Goal: Information Seeking & Learning: Find specific fact

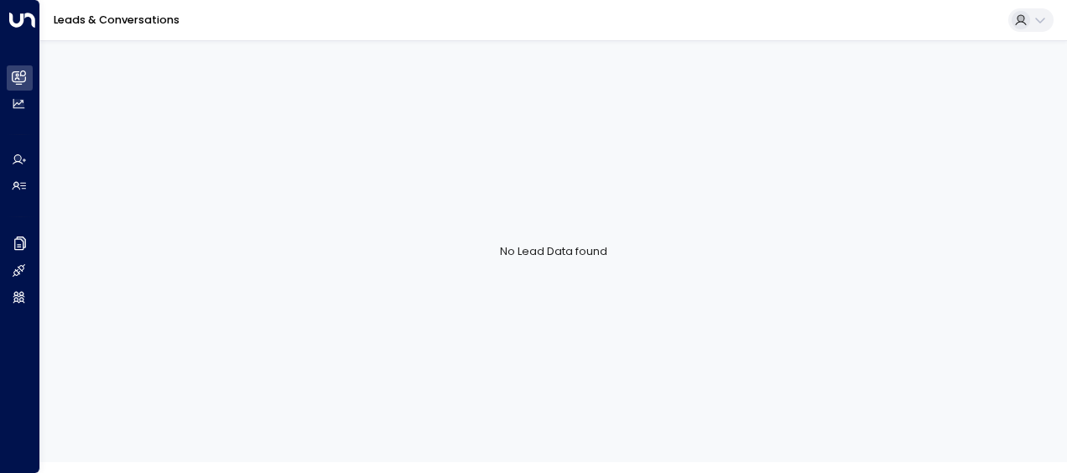
click at [133, 16] on link "Leads & Conversations" at bounding box center [117, 20] width 126 height 14
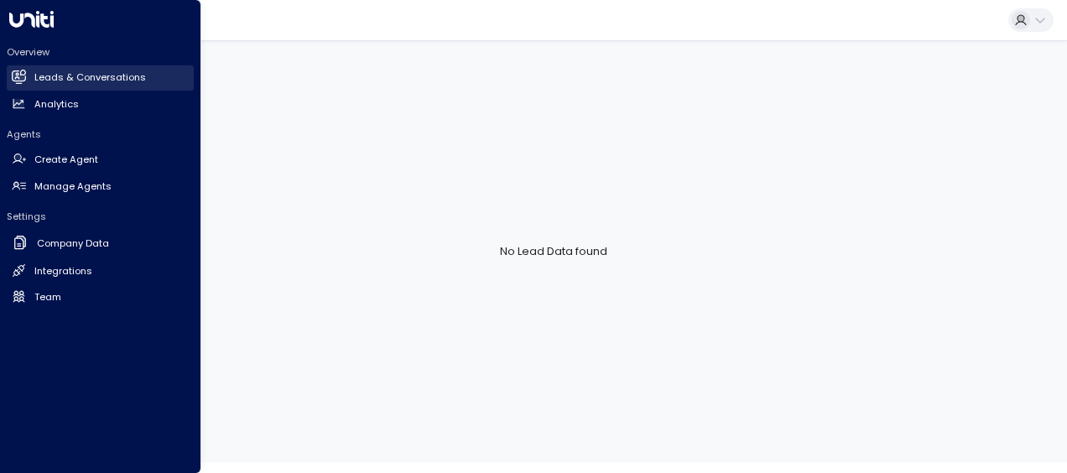
click at [18, 72] on icon at bounding box center [19, 76] width 13 height 10
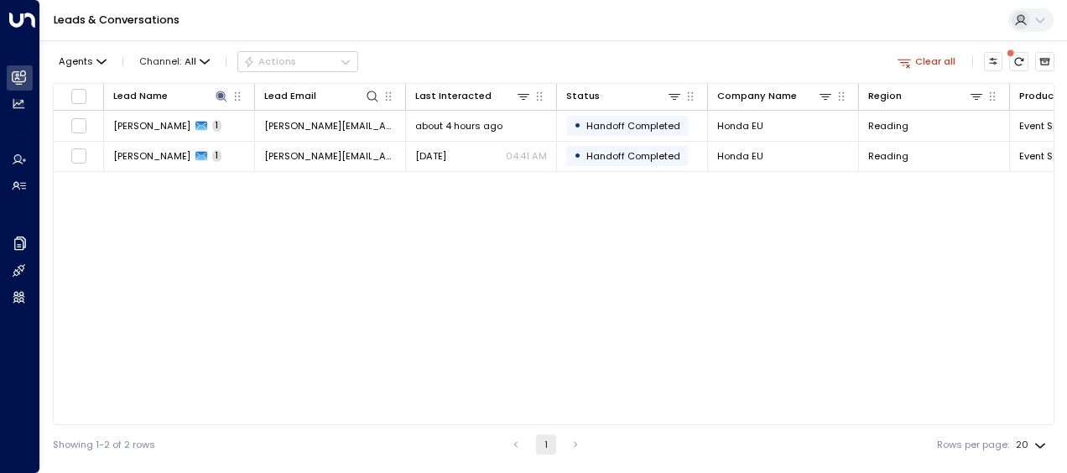
click at [372, 198] on div "Lead Name Lead Email Last Interacted Status Company Name Region Product # of pe…" at bounding box center [554, 254] width 1002 height 342
click at [232, 93] on icon "button" at bounding box center [237, 96] width 13 height 13
click at [226, 99] on icon at bounding box center [221, 96] width 13 height 13
click at [304, 140] on icon "button" at bounding box center [303, 146] width 13 height 13
click at [273, 146] on input "text" at bounding box center [221, 147] width 185 height 28
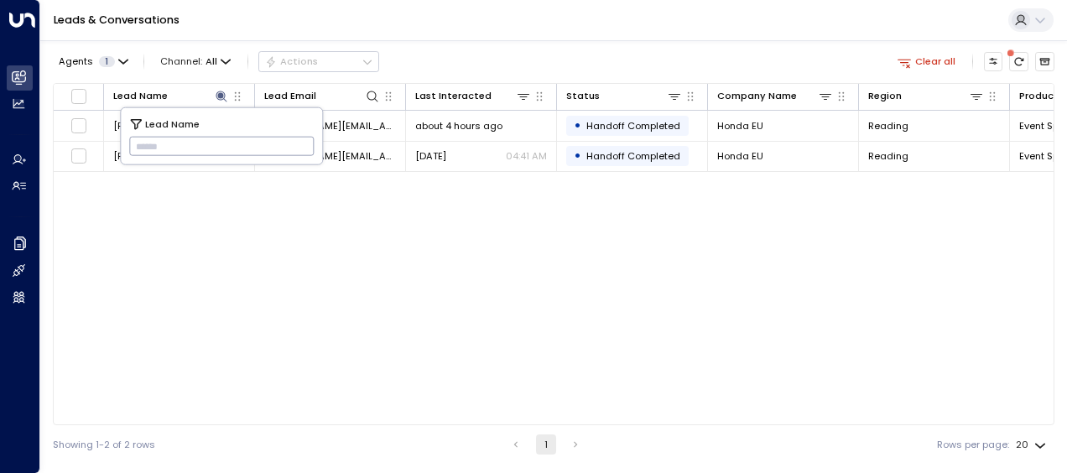
type input "**********"
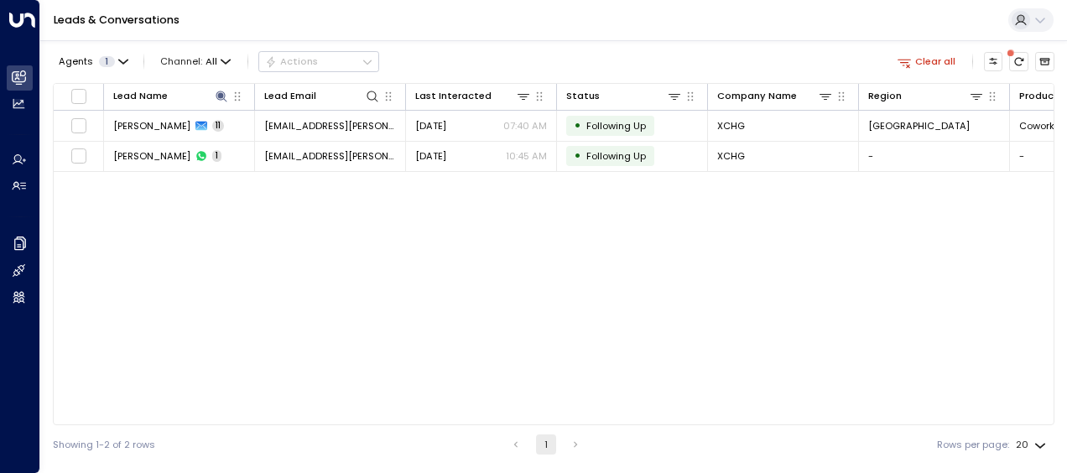
click at [543, 50] on div "Agents 1 Channel: All Actions Clear all" at bounding box center [554, 61] width 1002 height 29
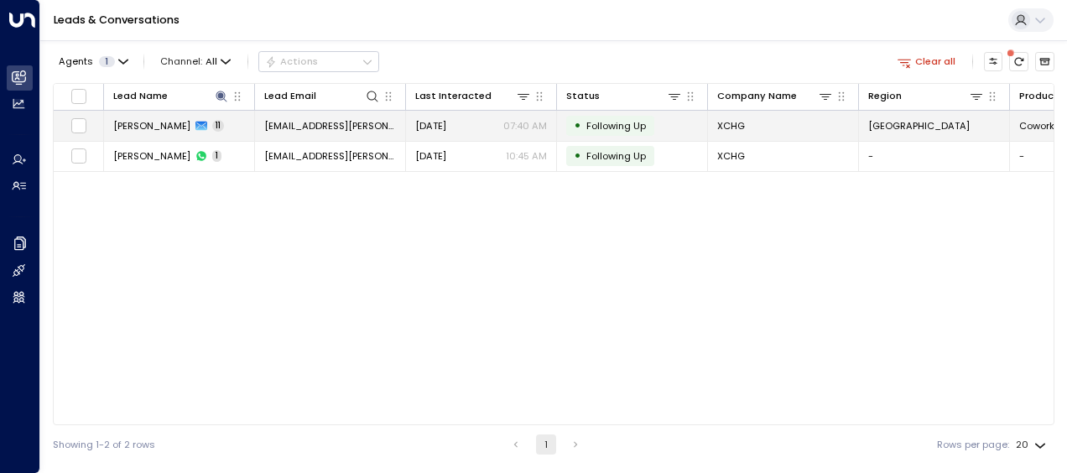
click at [446, 126] on span "[DATE]" at bounding box center [430, 125] width 31 height 13
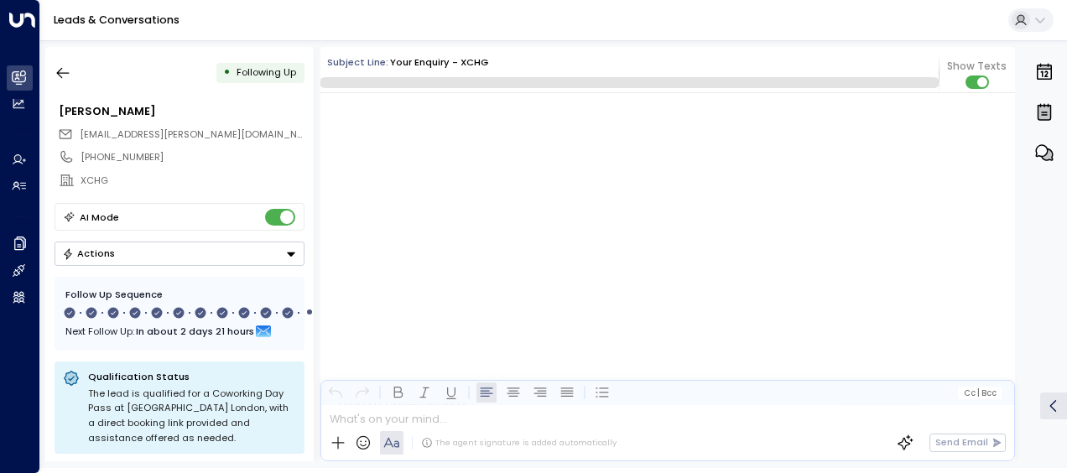
scroll to position [8327, 0]
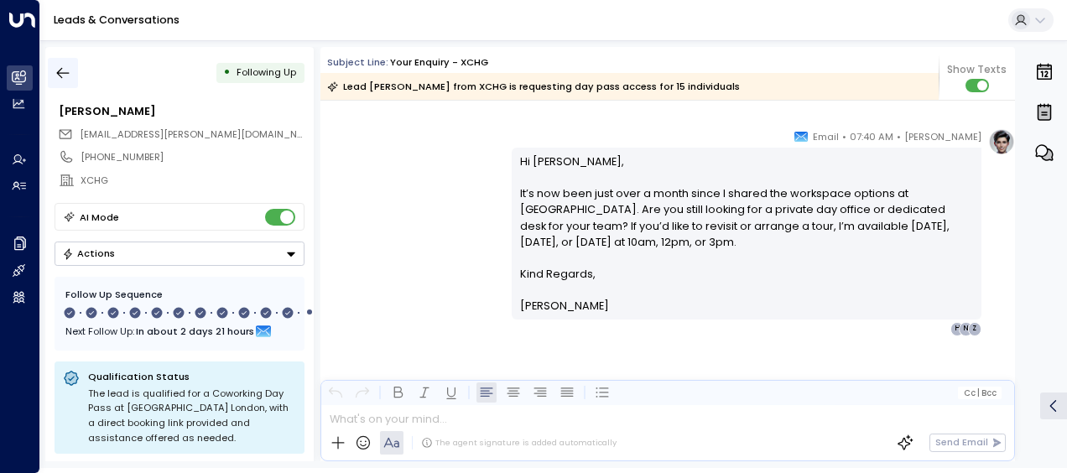
click at [65, 63] on button "button" at bounding box center [63, 73] width 30 height 30
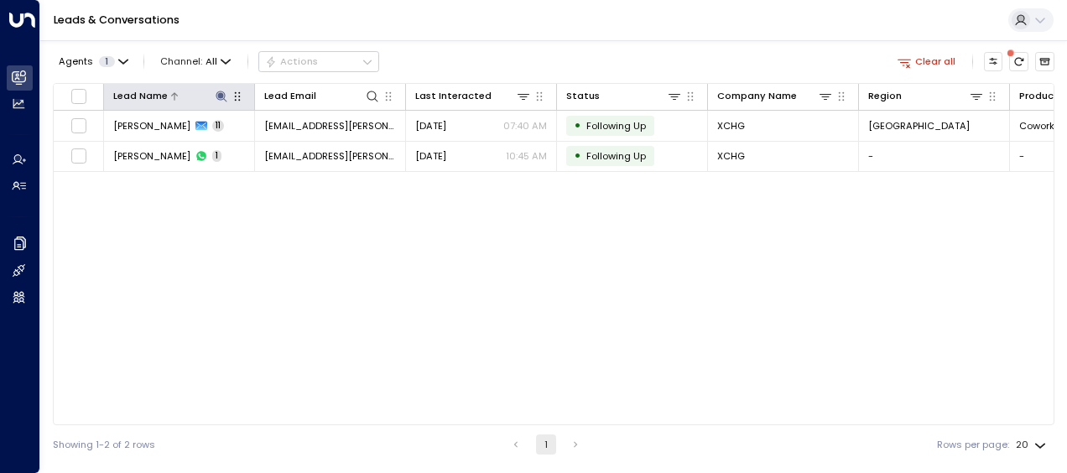
click at [225, 96] on icon at bounding box center [221, 96] width 11 height 11
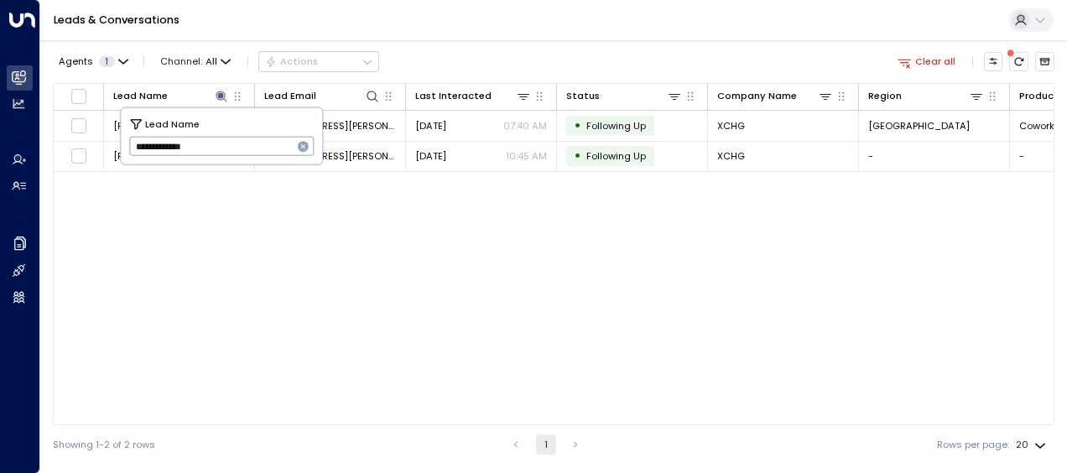
click at [224, 148] on input "**********" at bounding box center [211, 147] width 164 height 28
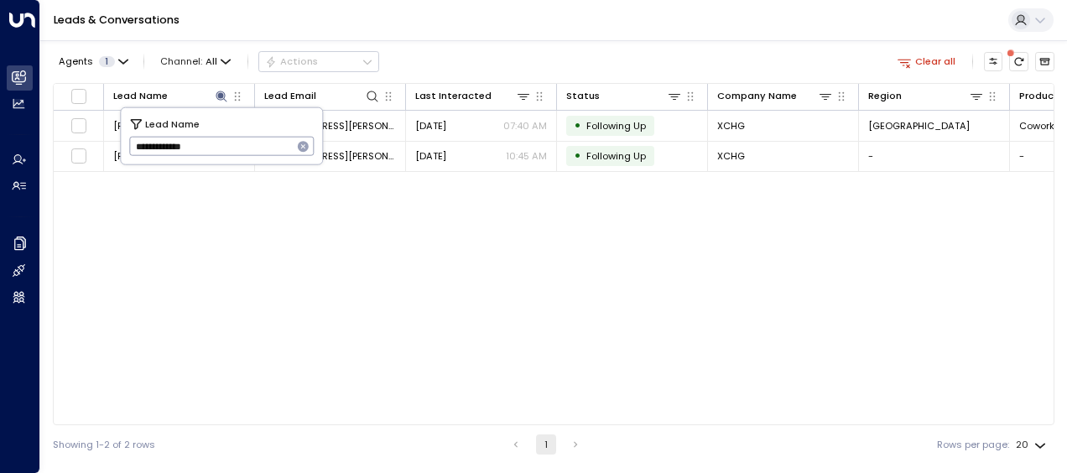
click at [224, 148] on input "**********" at bounding box center [211, 147] width 164 height 28
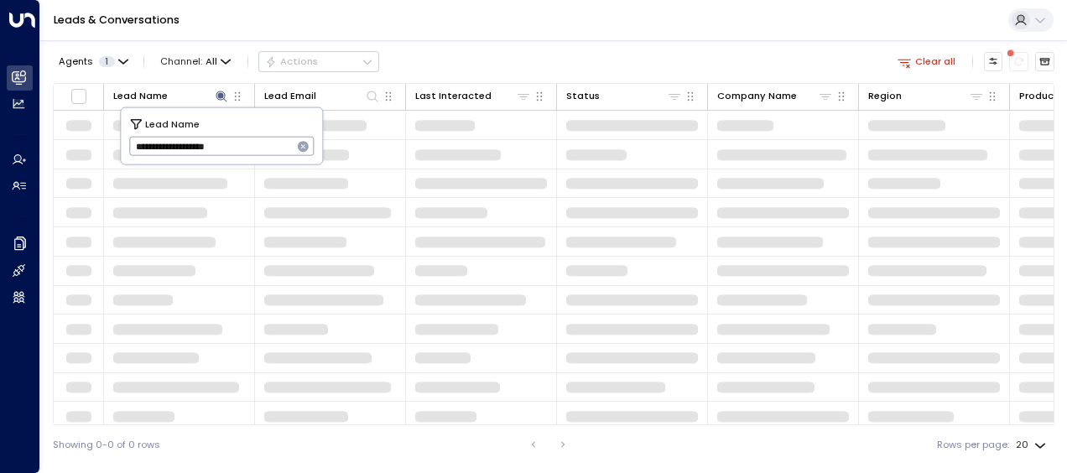
type input "**********"
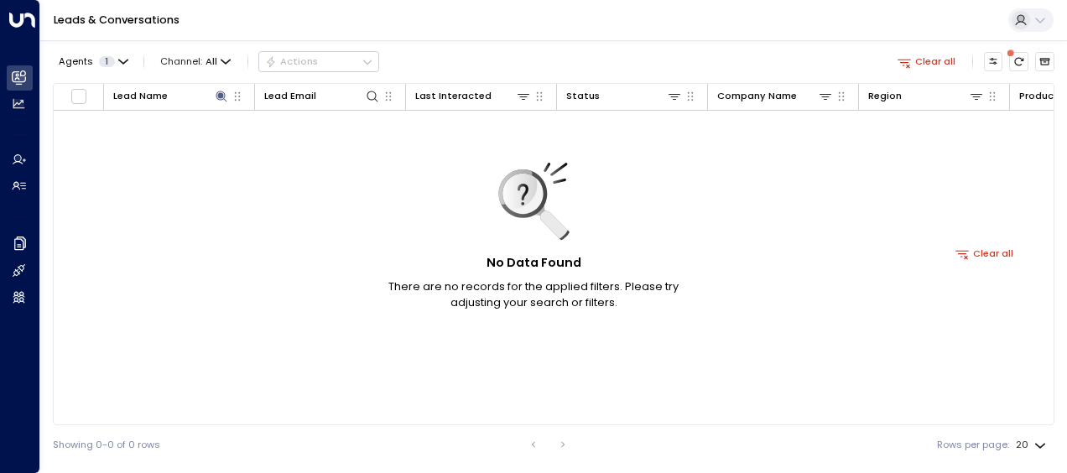
click at [284, 210] on div "No Data Found There are no records for the applied filters. Please try adjustin…" at bounding box center [985, 253] width 1862 height 285
click at [226, 93] on icon at bounding box center [221, 96] width 13 height 13
click at [297, 140] on icon "button" at bounding box center [303, 146] width 13 height 13
click at [215, 151] on input "text" at bounding box center [221, 147] width 185 height 28
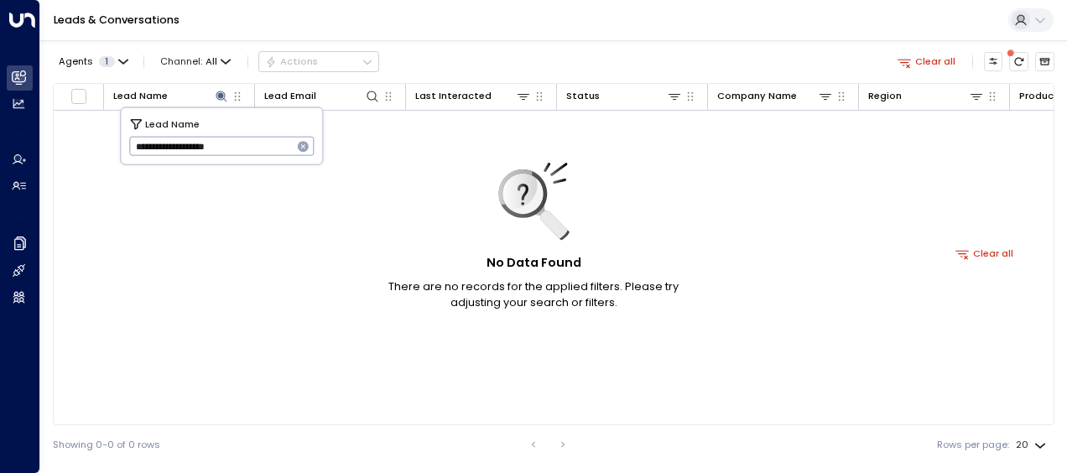
type input "**********"
click at [302, 145] on icon "button" at bounding box center [303, 146] width 13 height 13
click at [267, 148] on input "text" at bounding box center [221, 147] width 185 height 28
paste input "**********"
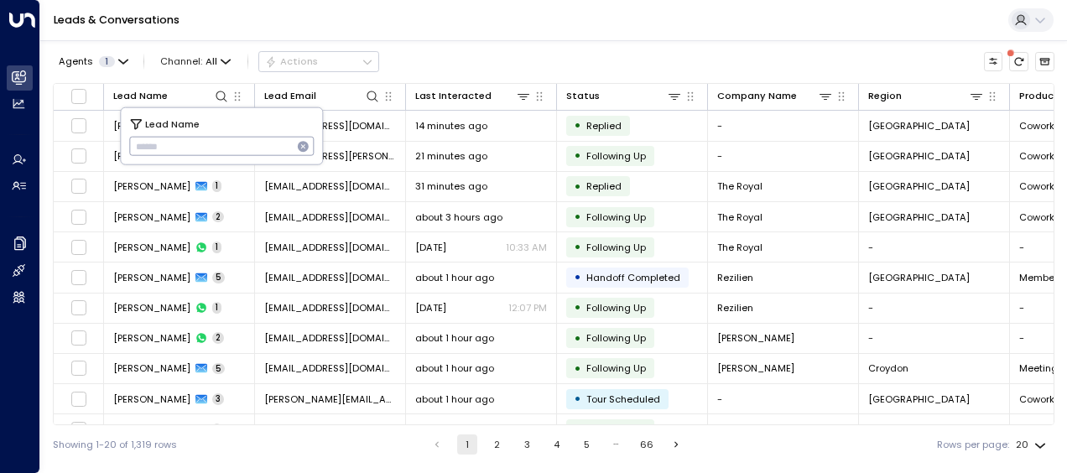
type input "**********"
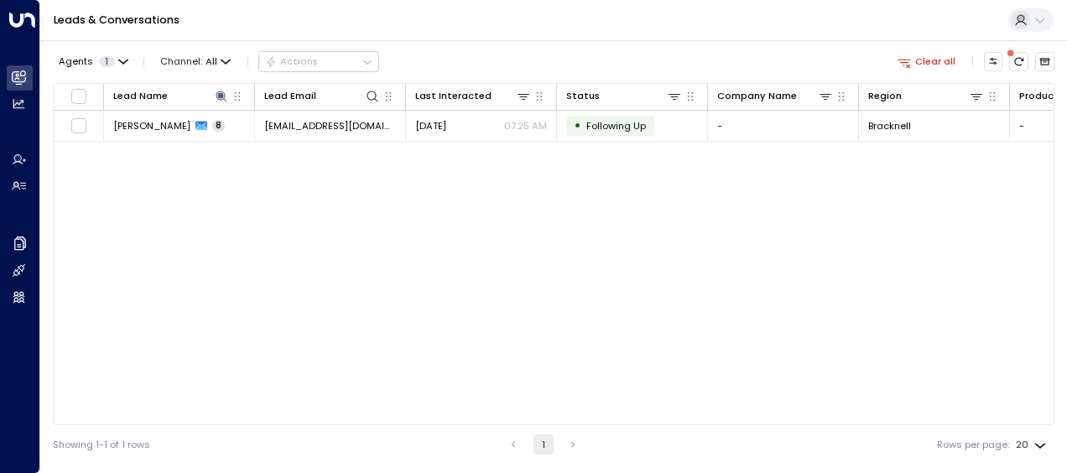
click at [388, 203] on div "Lead Name Lead Email Last Interacted Status Company Name Region Product # of pe…" at bounding box center [554, 254] width 1002 height 342
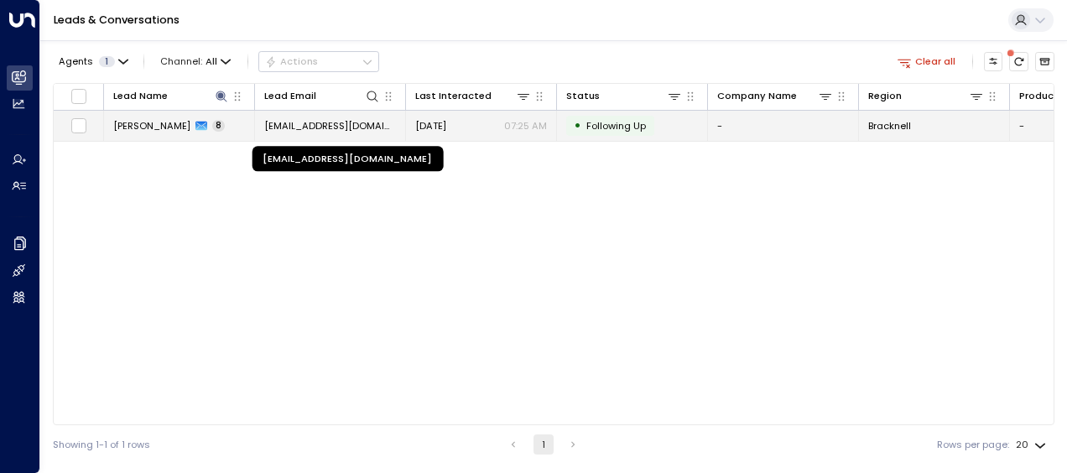
click at [267, 119] on span "[EMAIL_ADDRESS][DOMAIN_NAME]" at bounding box center [330, 125] width 132 height 13
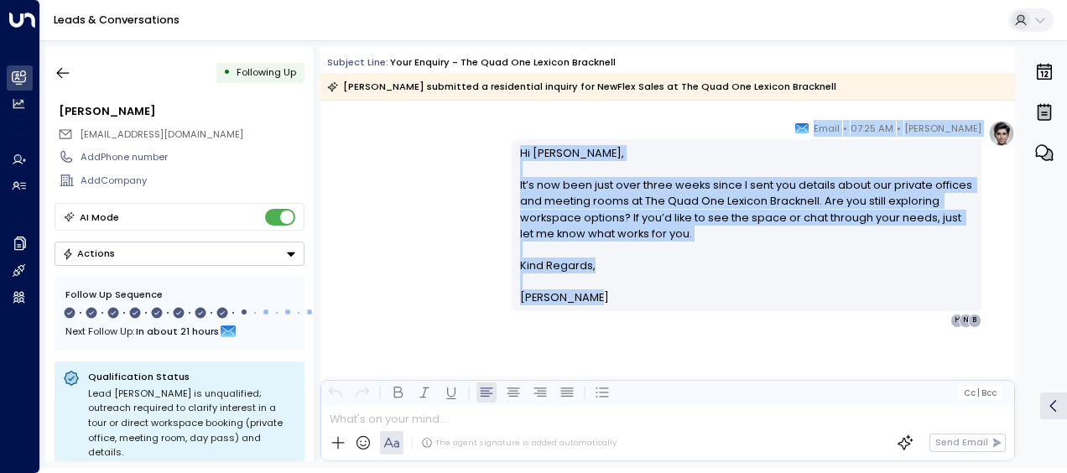
scroll to position [4743, 0]
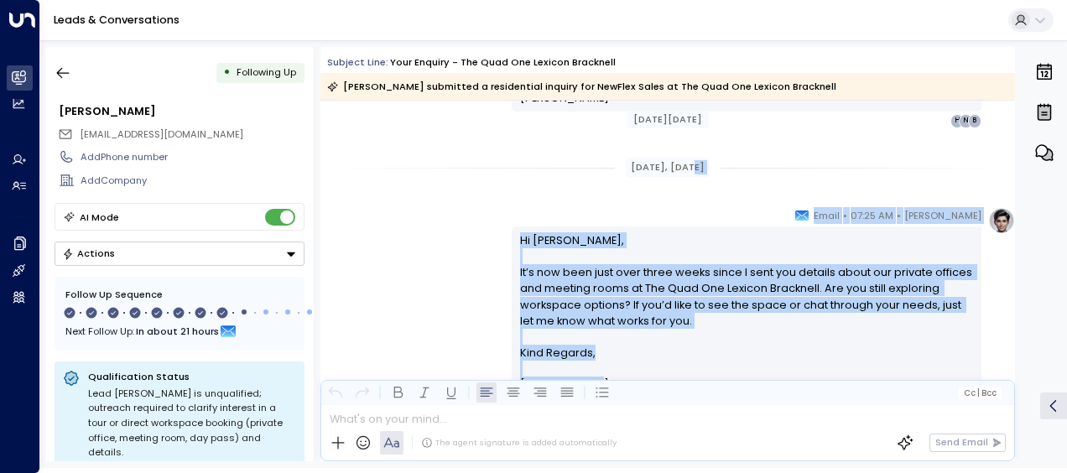
drag, startPoint x: 700, startPoint y: 308, endPoint x: 676, endPoint y: 182, distance: 128.2
click at [470, 268] on div "[PERSON_NAME] • 07:25 AM • Email Hi [PERSON_NAME], It’s now been just over thre…" at bounding box center [667, 310] width 695 height 207
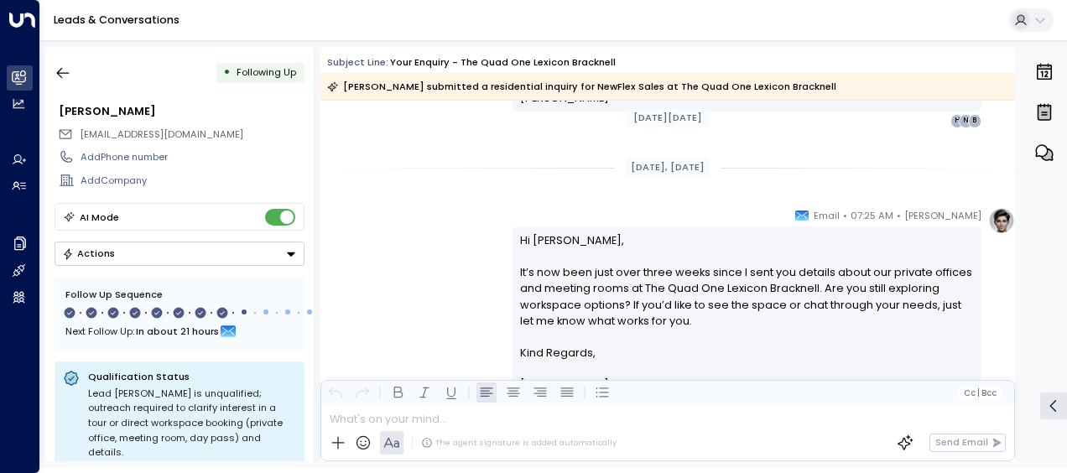
click at [93, 17] on link "Leads & Conversations" at bounding box center [117, 20] width 126 height 14
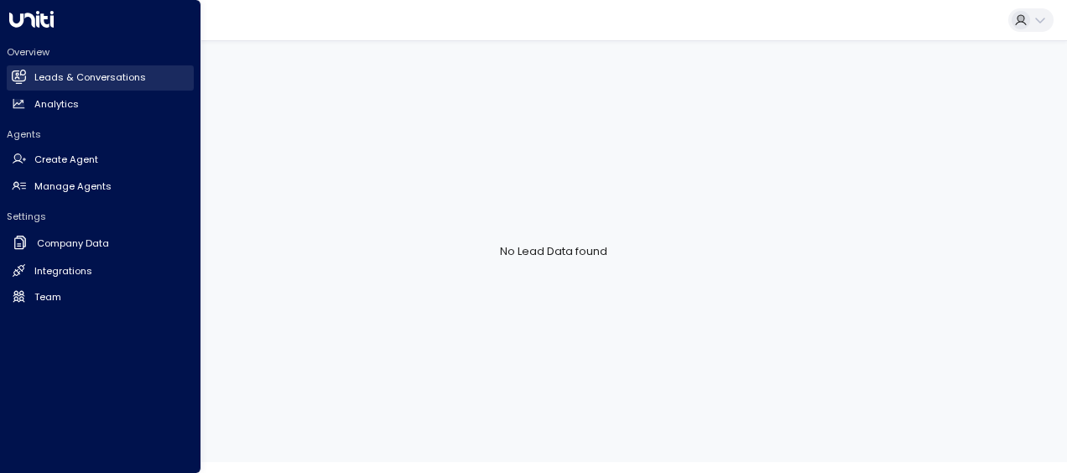
click at [14, 81] on icon at bounding box center [19, 75] width 14 height 11
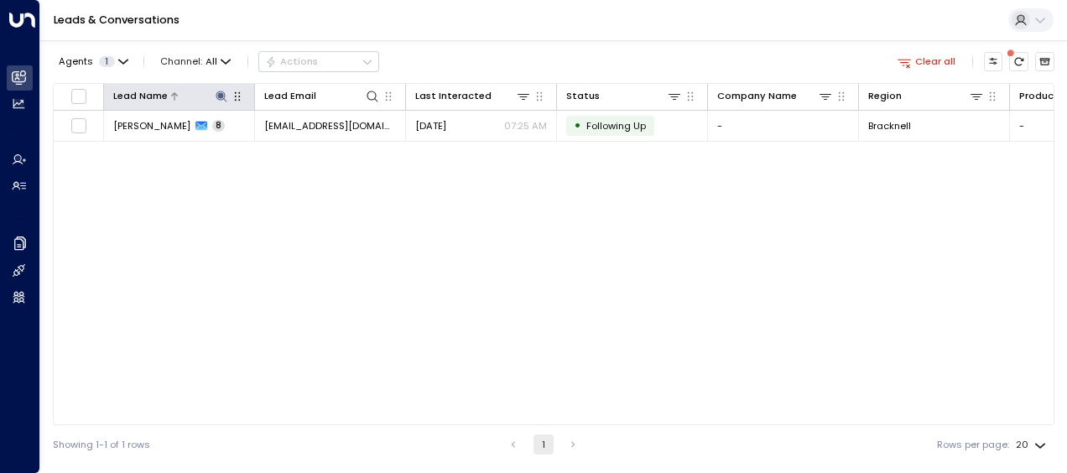
click at [225, 99] on icon at bounding box center [221, 96] width 11 height 11
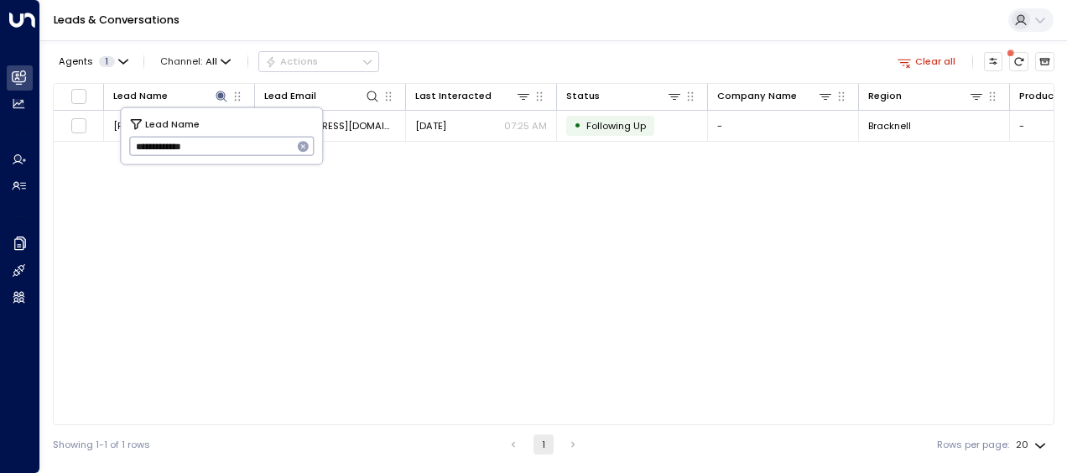
click at [243, 139] on input "**********" at bounding box center [211, 147] width 164 height 28
type input "**********"
drag, startPoint x: 387, startPoint y: 216, endPoint x: 409, endPoint y: 203, distance: 25.6
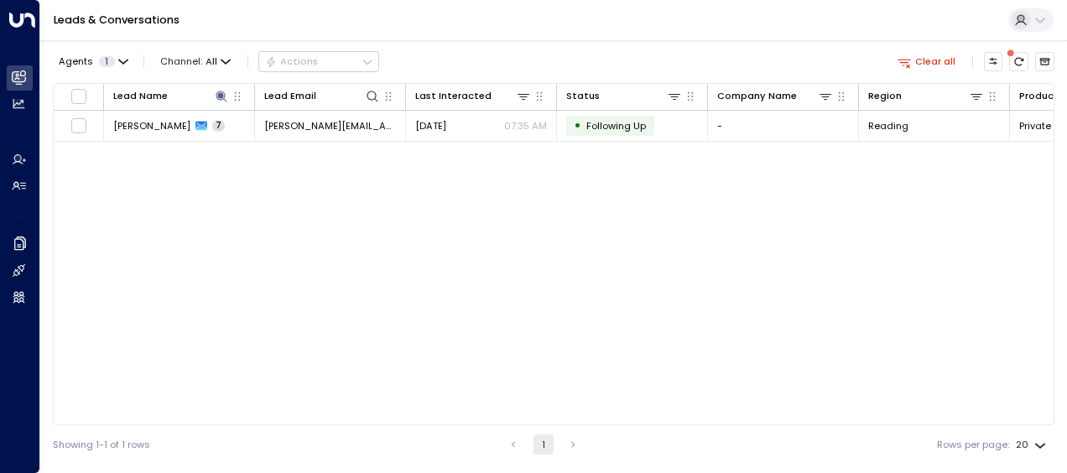
click at [386, 215] on div "Lead Name Lead Email Last Interacted Status Company Name Region Product # of pe…" at bounding box center [554, 254] width 1002 height 342
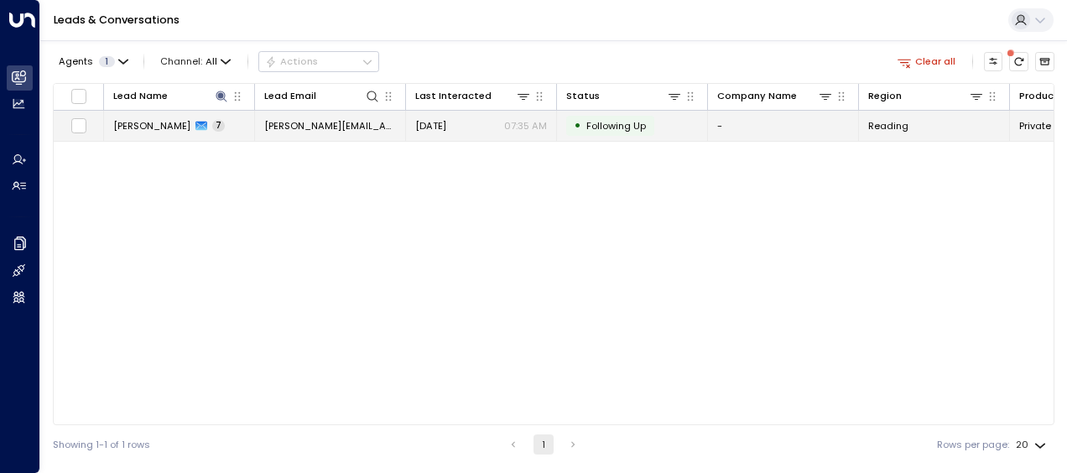
click at [218, 131] on td "[PERSON_NAME] 7" at bounding box center [179, 125] width 151 height 29
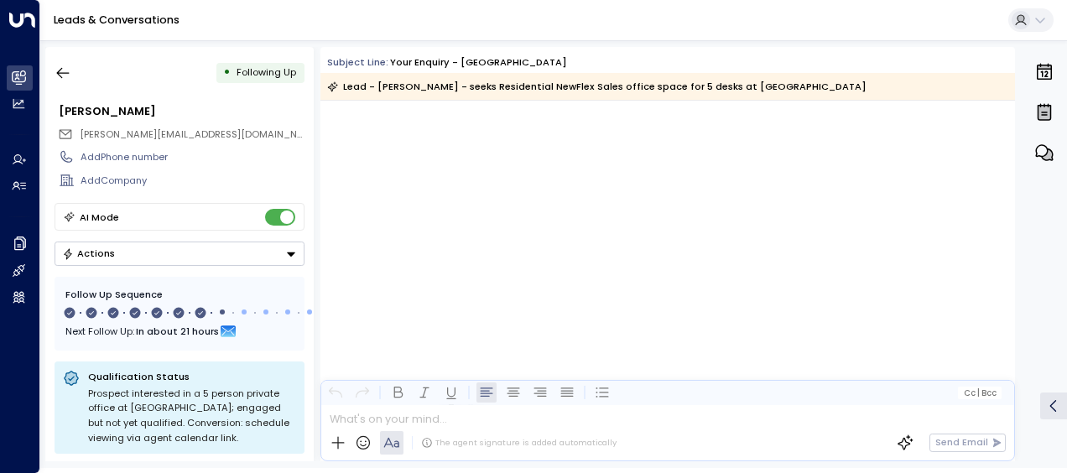
scroll to position [4687, 0]
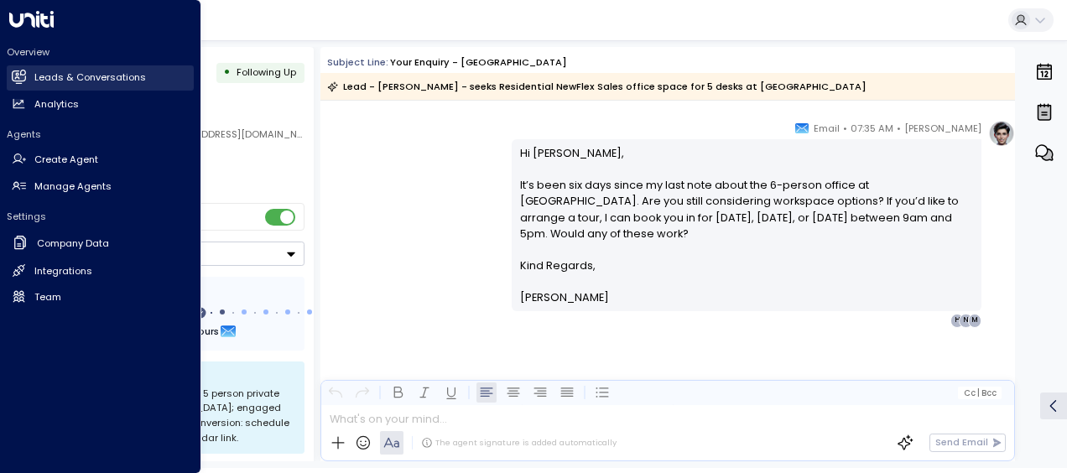
click at [106, 71] on h2 "Leads & Conversations" at bounding box center [90, 77] width 112 height 14
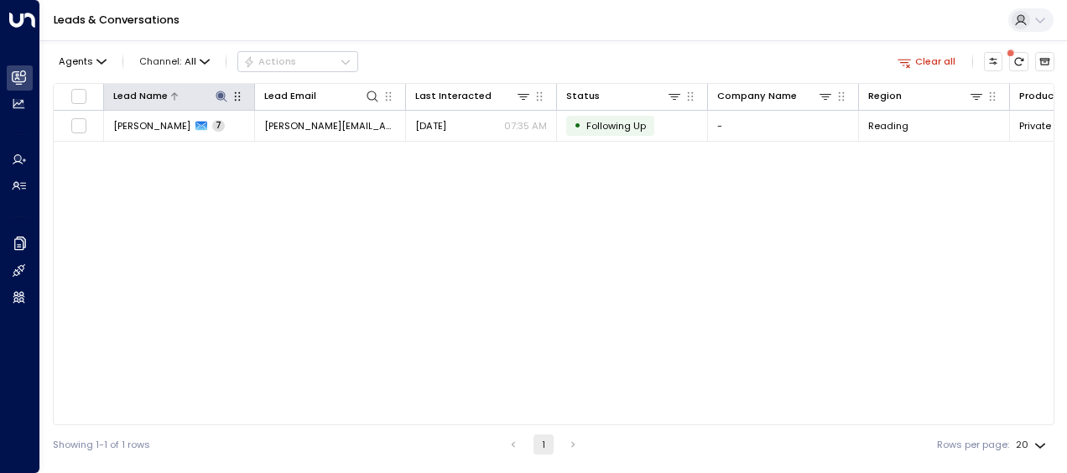
click at [223, 96] on icon at bounding box center [221, 96] width 13 height 13
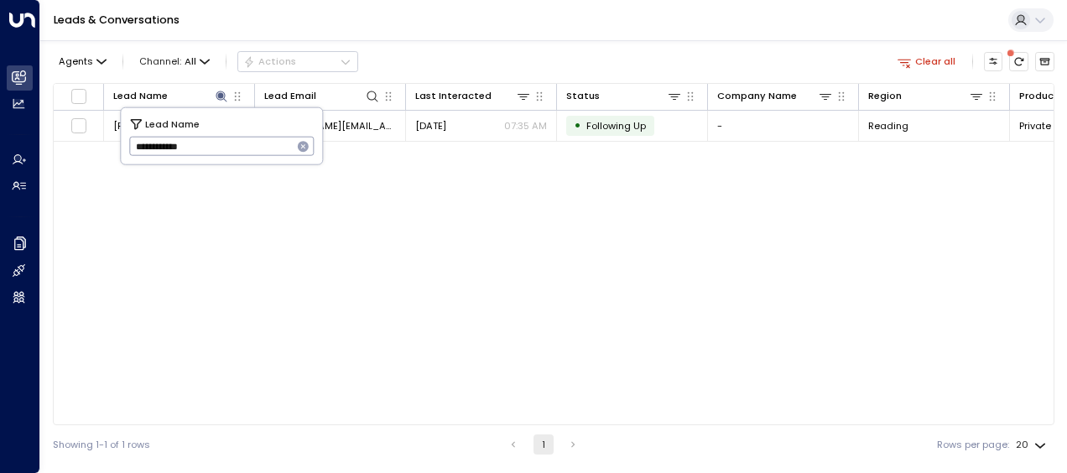
click at [299, 143] on icon "button" at bounding box center [303, 146] width 11 height 11
click at [299, 143] on input "text" at bounding box center [221, 147] width 185 height 28
type input "**********"
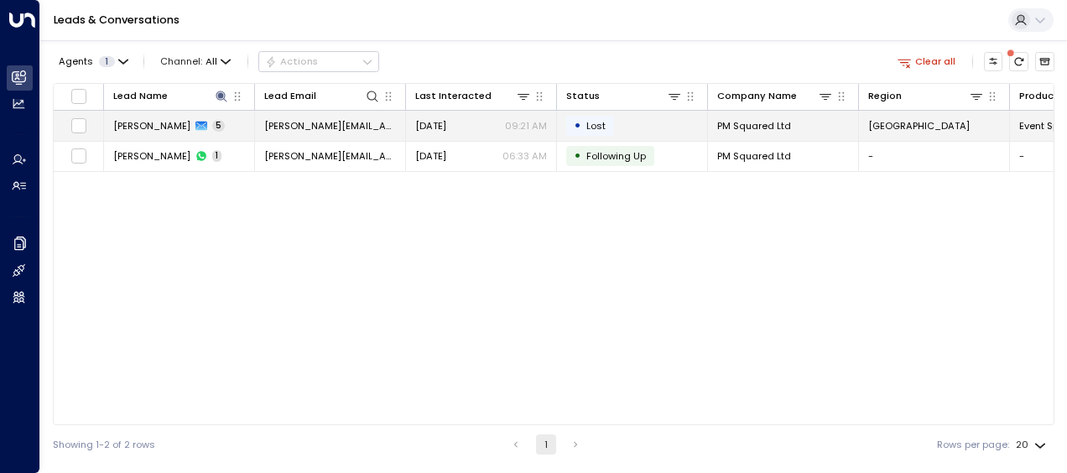
click at [624, 134] on td "• Lost" at bounding box center [632, 125] width 151 height 29
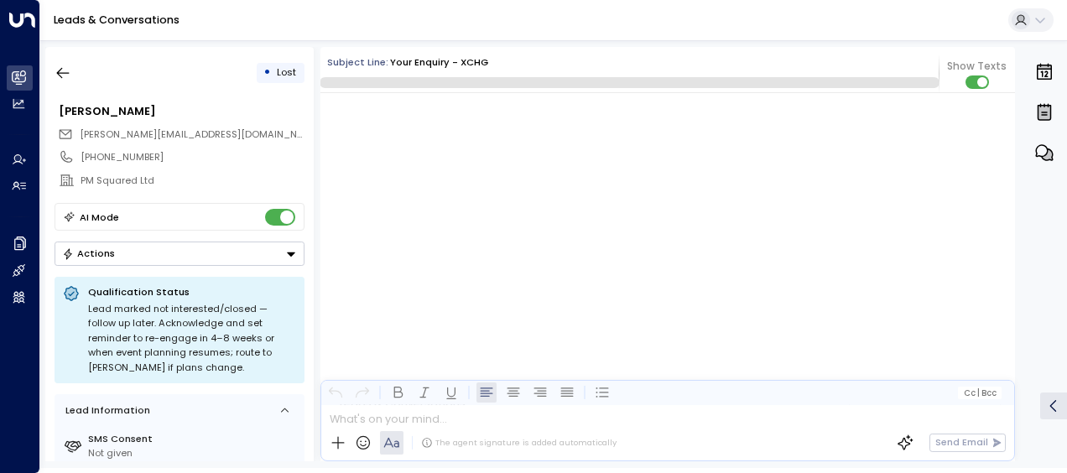
scroll to position [1617, 0]
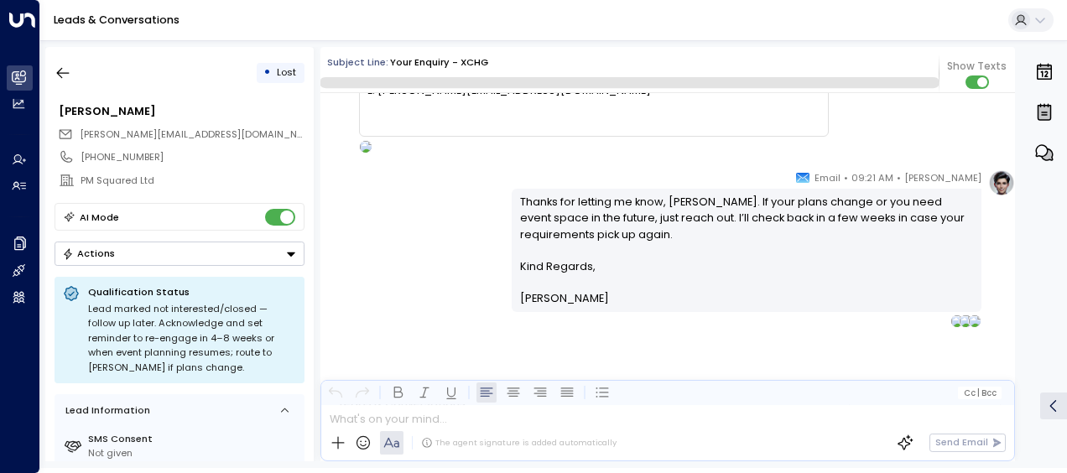
click at [664, 249] on p "Thanks for letting me know, [PERSON_NAME]. If your plans change or you need eve…" at bounding box center [747, 226] width 454 height 65
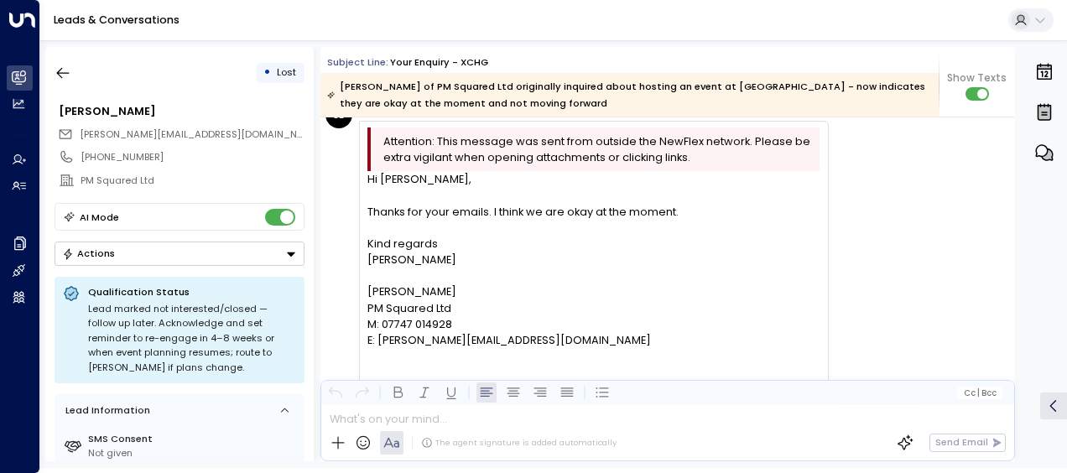
scroll to position [1382, 0]
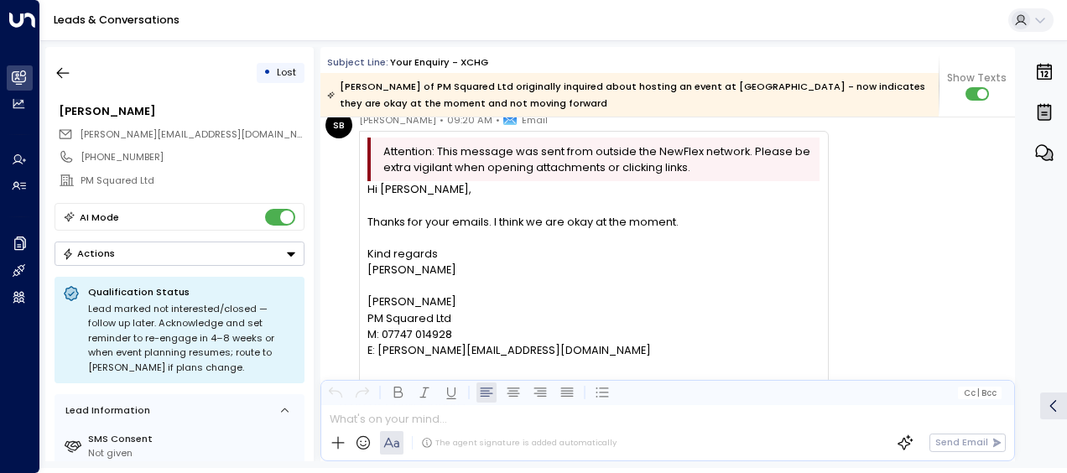
click at [426, 275] on div "[PERSON_NAME]" at bounding box center [593, 270] width 452 height 16
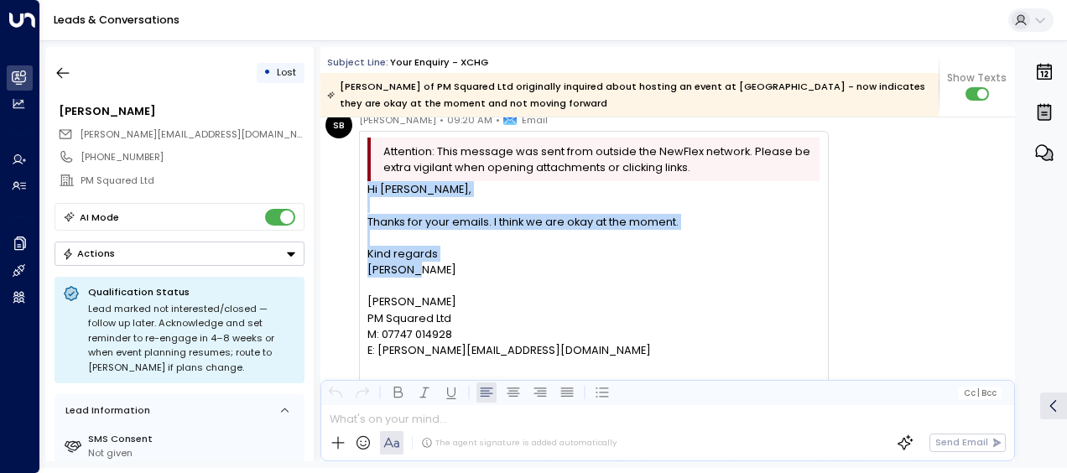
drag, startPoint x: 369, startPoint y: 193, endPoint x: 487, endPoint y: 270, distance: 141.2
click at [487, 270] on div "Hi [PERSON_NAME], Thanks for your emails. I think we are okay at the moment. Ki…" at bounding box center [593, 285] width 452 height 209
copy div "Hi [PERSON_NAME], Thanks for your emails. I think we are okay at the moment. Ki…"
